Goal: Task Accomplishment & Management: Manage account settings

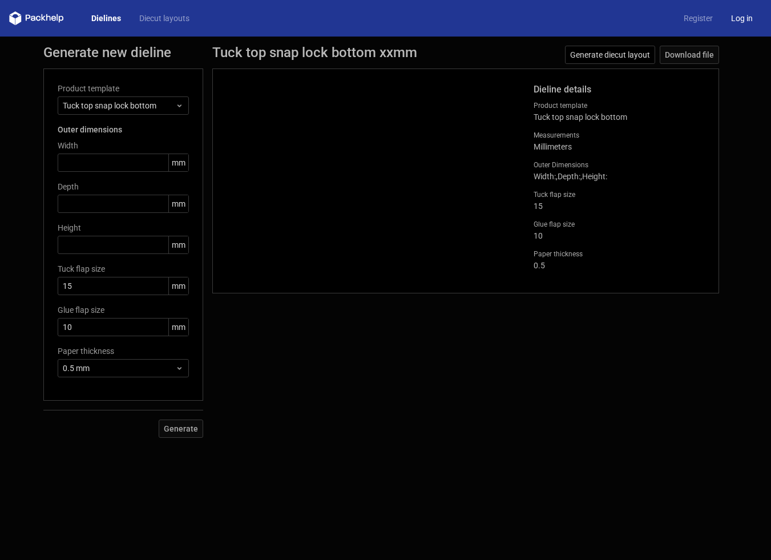
click at [744, 23] on link "Log in" at bounding box center [742, 18] width 40 height 11
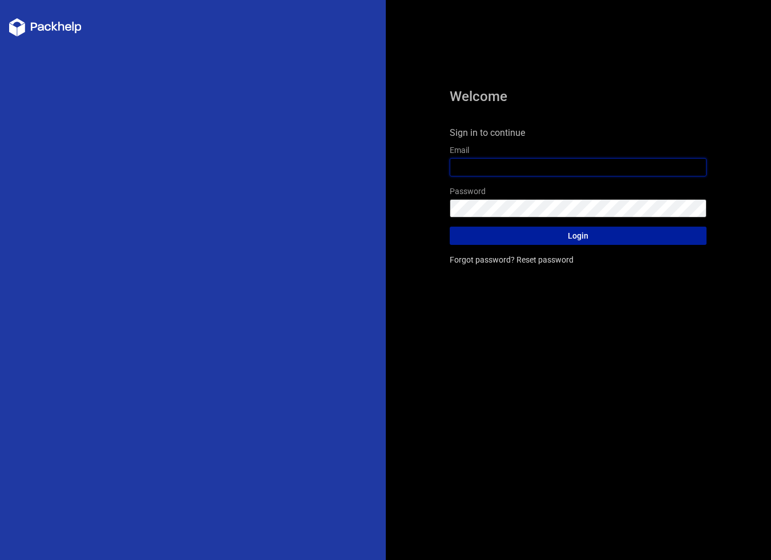
click at [542, 168] on input "text" at bounding box center [578, 167] width 257 height 18
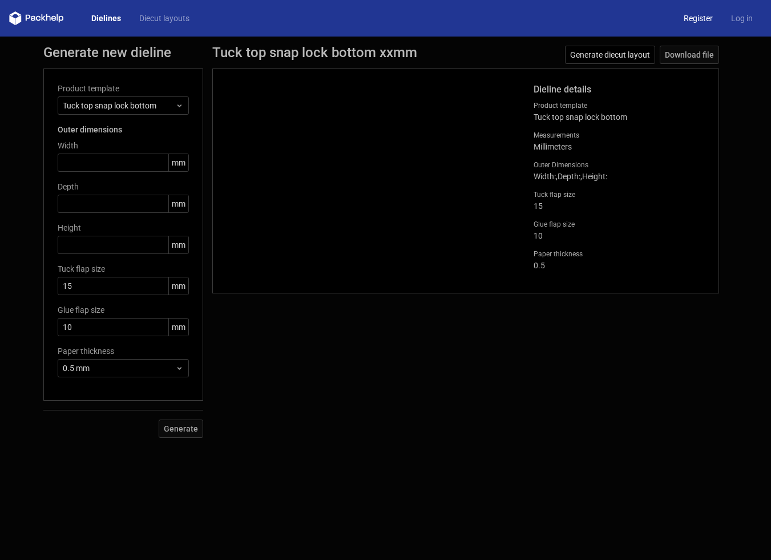
click at [706, 21] on link "Register" at bounding box center [698, 18] width 47 height 11
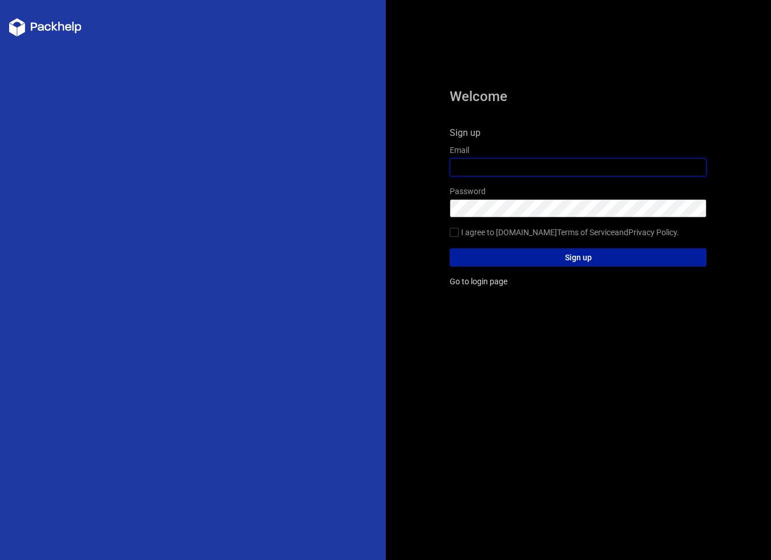
click at [522, 172] on input "text" at bounding box center [578, 167] width 257 height 18
type input "[EMAIL_ADDRESS][DOMAIN_NAME]"
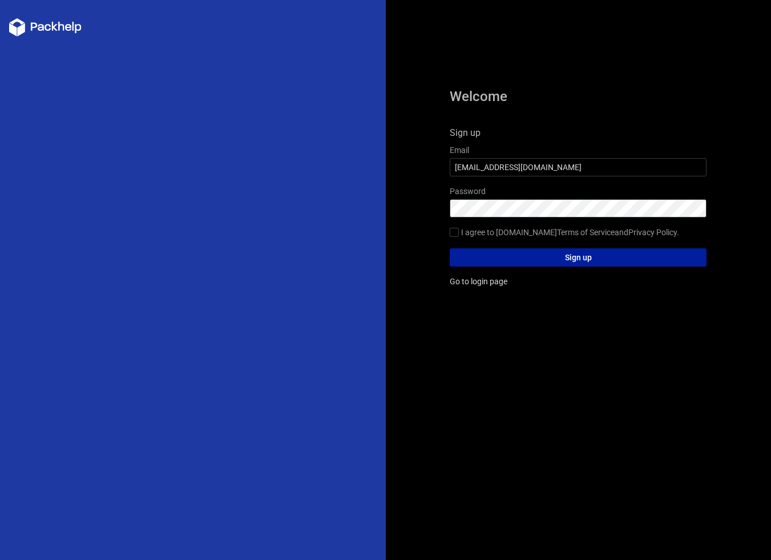
click at [484, 233] on label "I agree to [DOMAIN_NAME] Terms of Service and Privacy Policy ." at bounding box center [578, 233] width 257 height 13
click at [459, 233] on input "I agree to [DOMAIN_NAME] Terms of Service and Privacy Policy ." at bounding box center [454, 232] width 9 height 9
checkbox input "true"
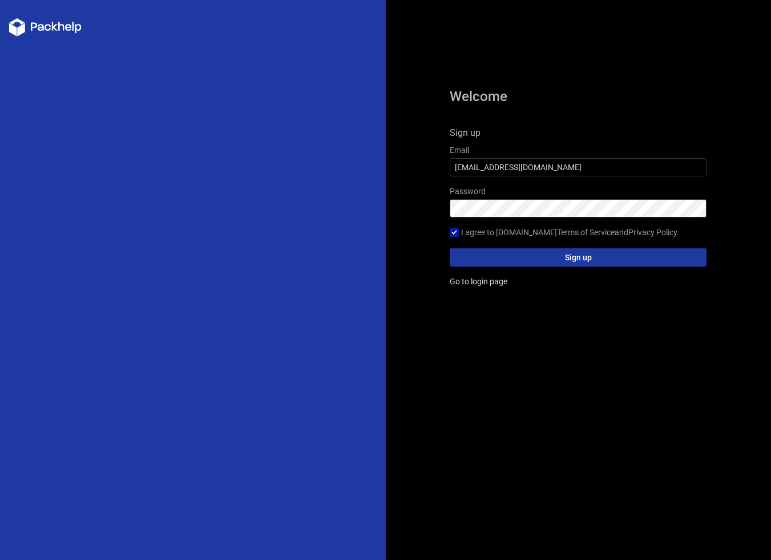
click at [516, 257] on button "Sign up" at bounding box center [578, 257] width 257 height 18
click at [550, 259] on button "Sign up" at bounding box center [578, 257] width 257 height 18
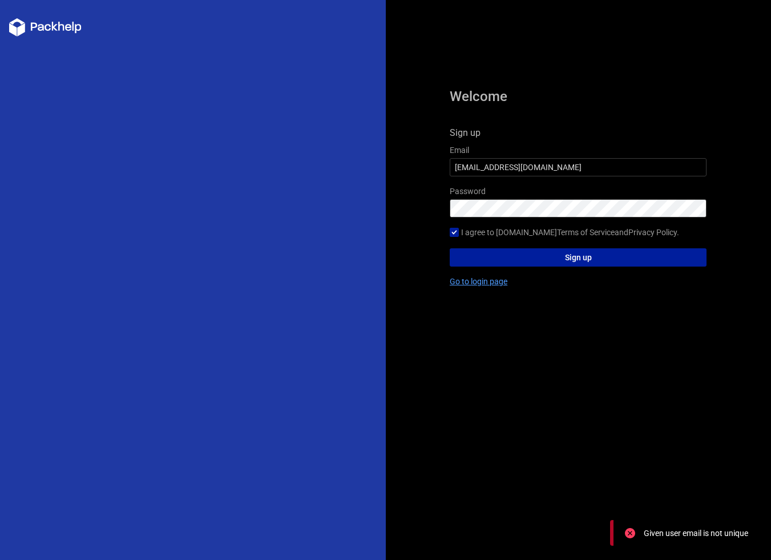
click at [491, 281] on link "Go to login page" at bounding box center [479, 281] width 58 height 9
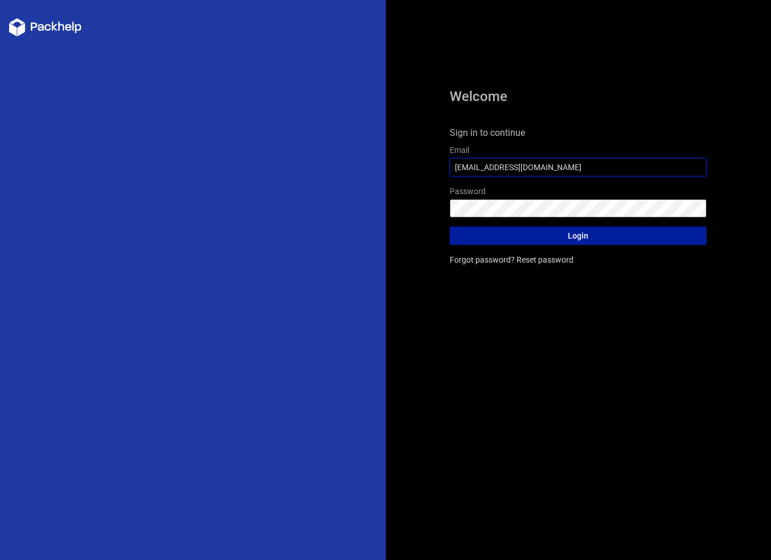
type input "[EMAIL_ADDRESS][DOMAIN_NAME]"
click at [578, 236] on button "Login" at bounding box center [578, 236] width 257 height 18
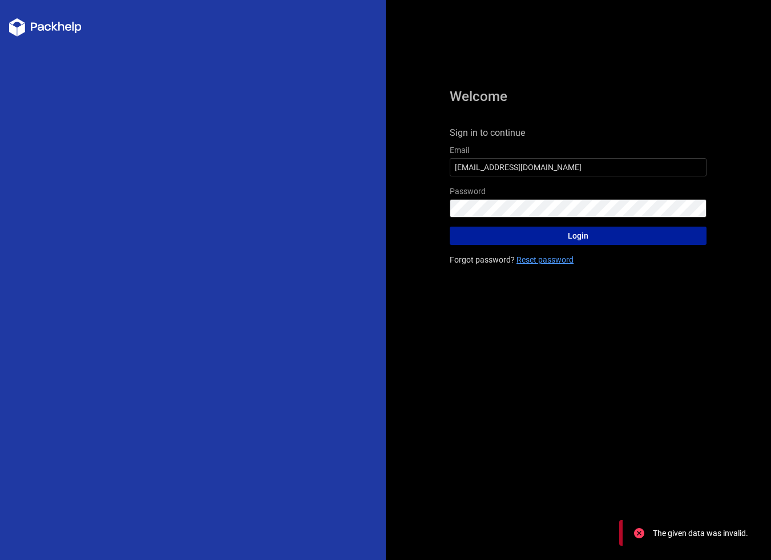
click at [541, 259] on link "Reset password" at bounding box center [545, 259] width 57 height 9
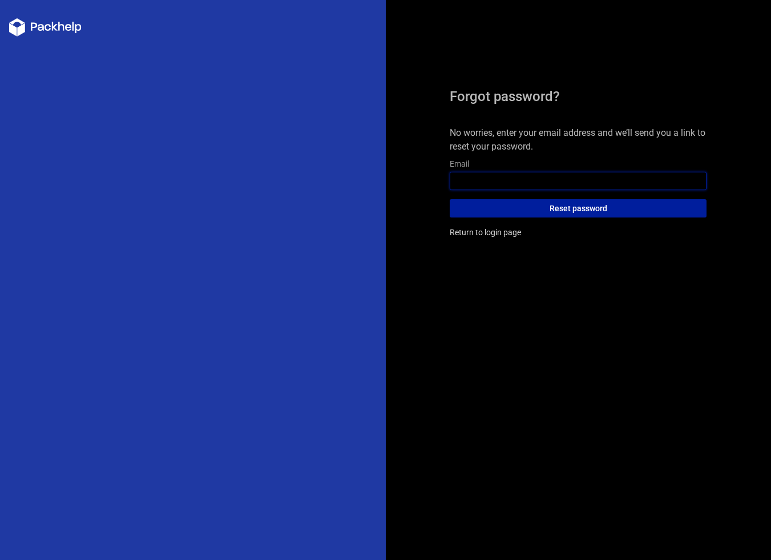
click at [481, 179] on input "text" at bounding box center [578, 181] width 257 height 18
type input "[EMAIL_ADDRESS][DOMAIN_NAME]"
click at [578, 208] on button "Reset password" at bounding box center [578, 208] width 257 height 18
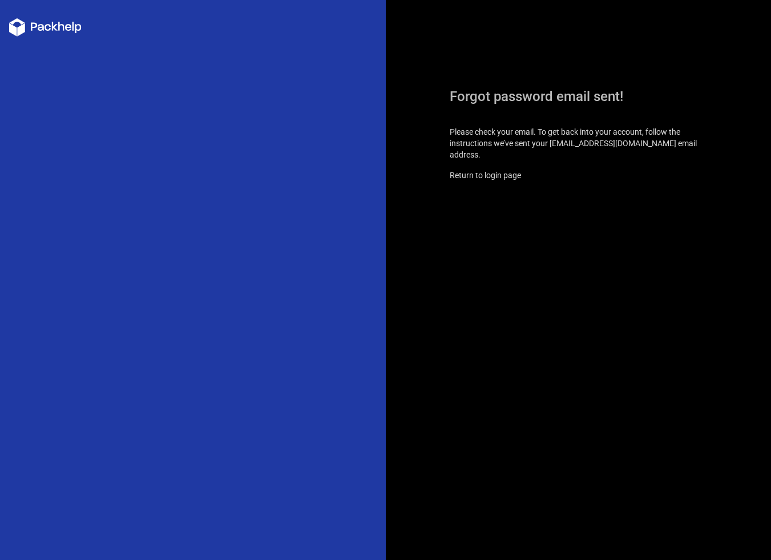
click at [418, 121] on div "Forgot password email sent! Please check your email. To get back into your acco…" at bounding box center [579, 280] width 386 height 560
click at [63, 26] on icon at bounding box center [61, 26] width 6 height 9
click at [20, 30] on polygon at bounding box center [20, 29] width 7 height 13
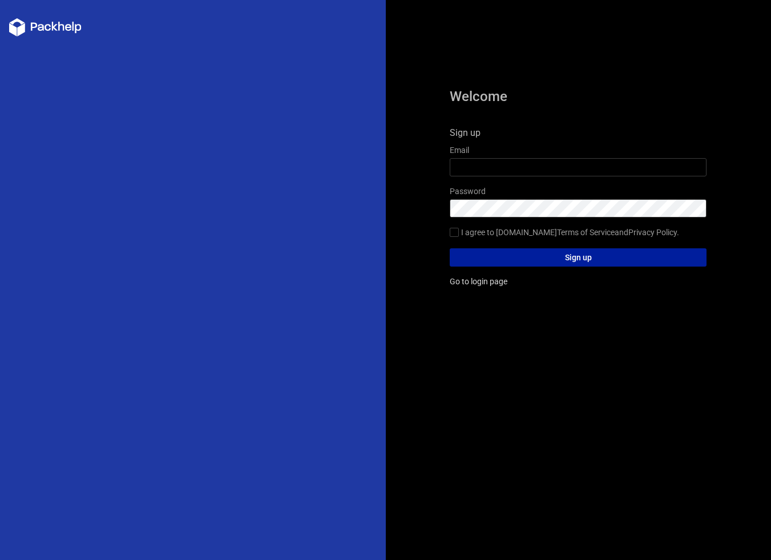
click at [64, 29] on icon at bounding box center [61, 26] width 6 height 9
